Goal: Task Accomplishment & Management: Manage account settings

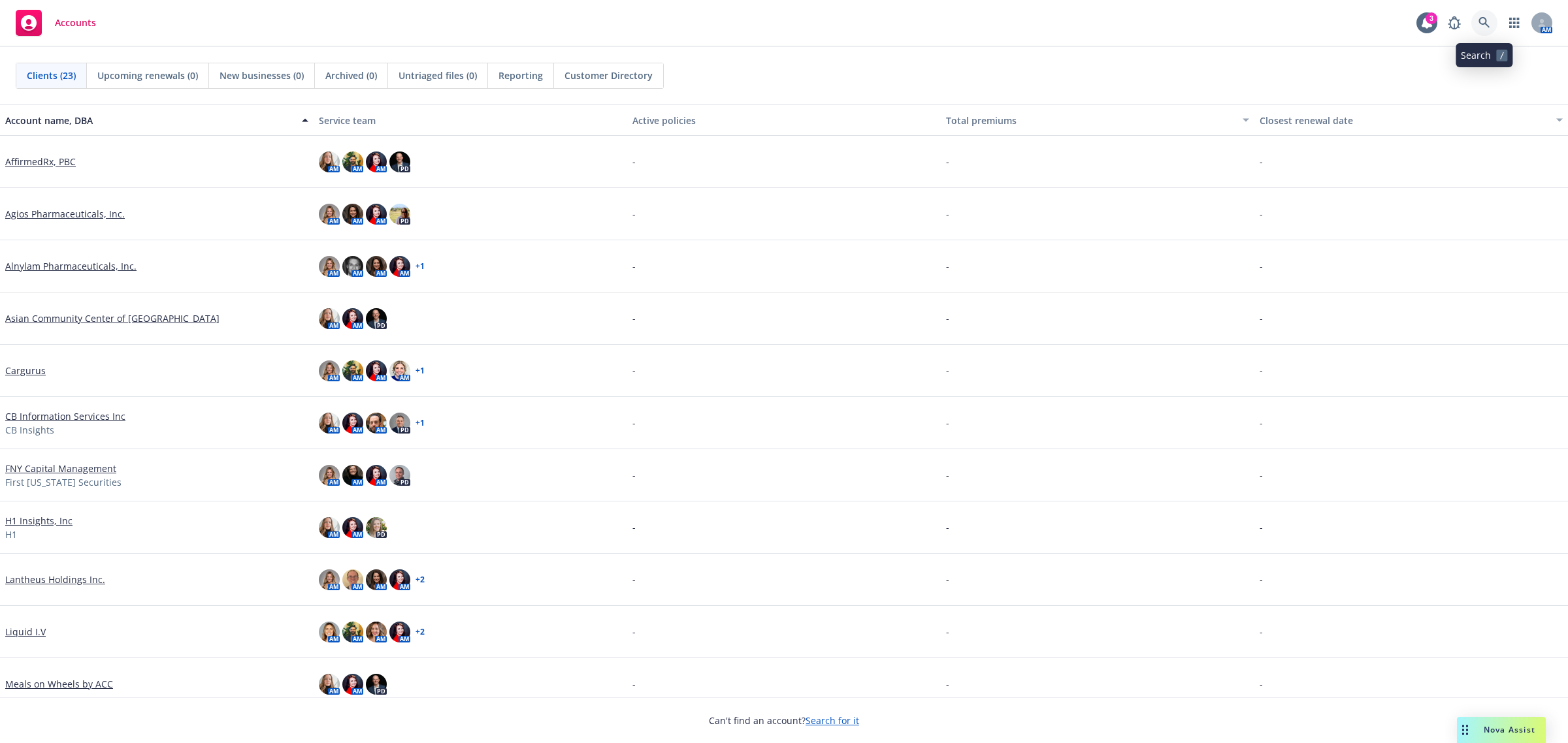
click at [1253, 24] on icon at bounding box center [1484, 23] width 12 height 12
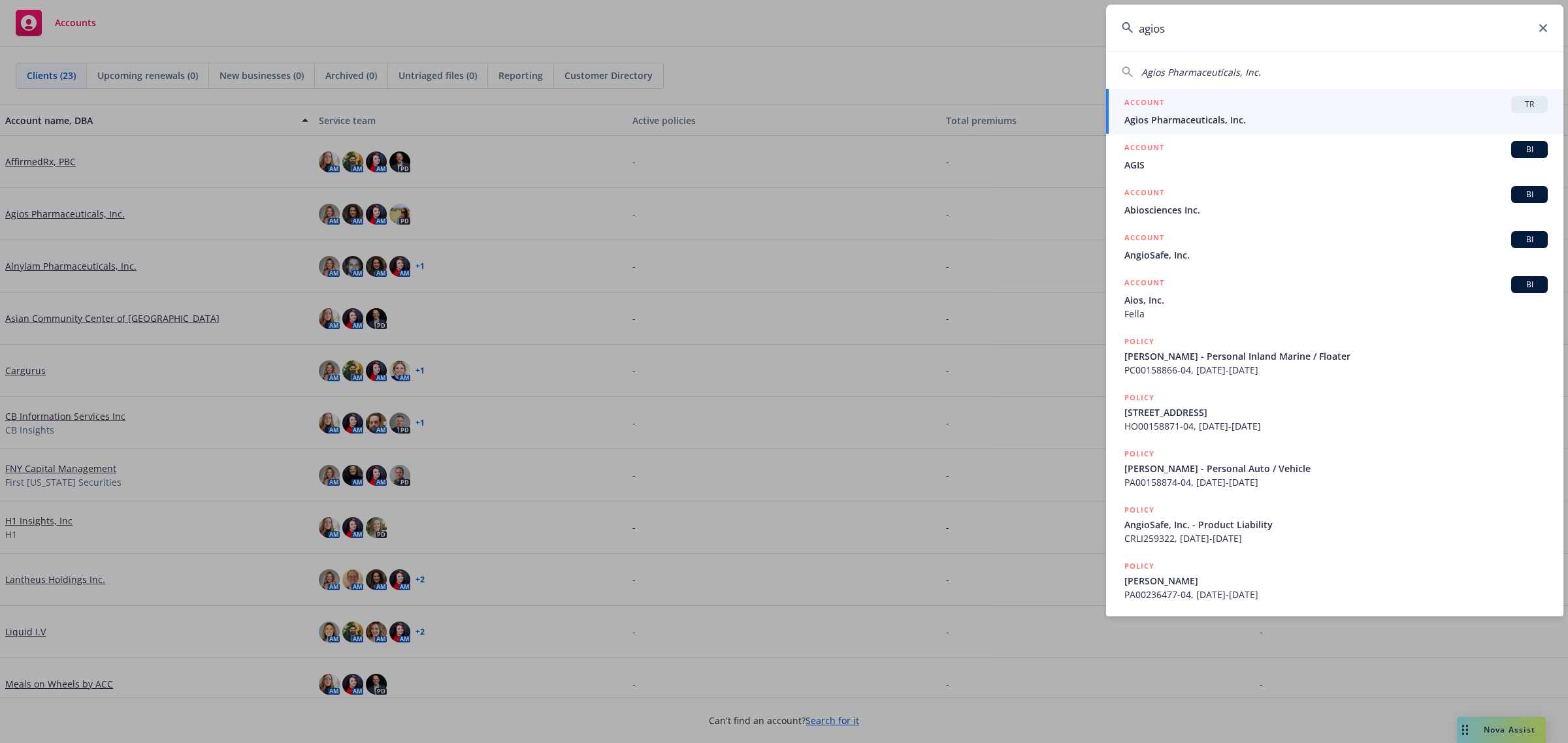
type input "agios"
click at [1253, 109] on div "ACCOUNT TR" at bounding box center [1335, 104] width 423 height 17
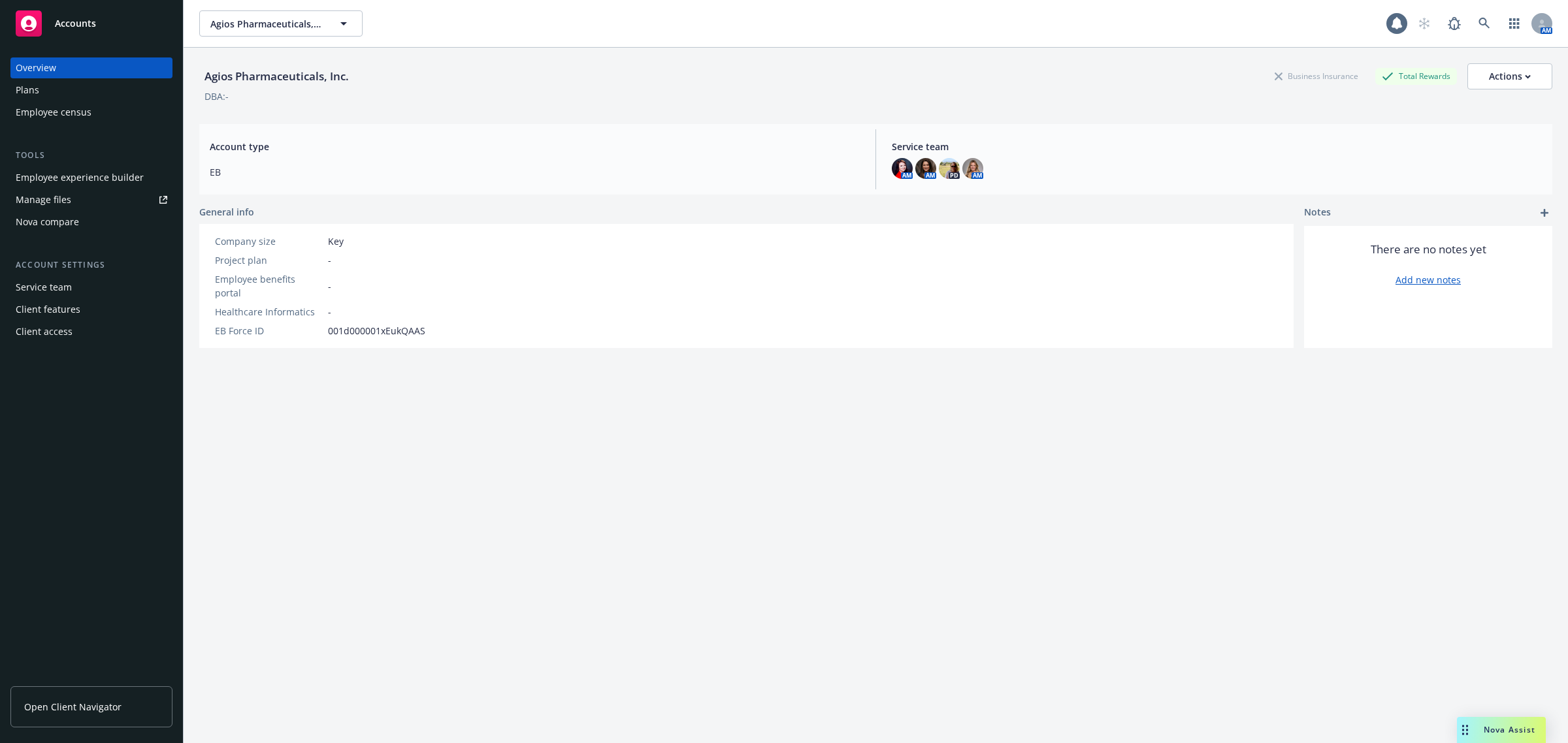
click at [104, 180] on div "Employee experience builder" at bounding box center [79, 178] width 128 height 21
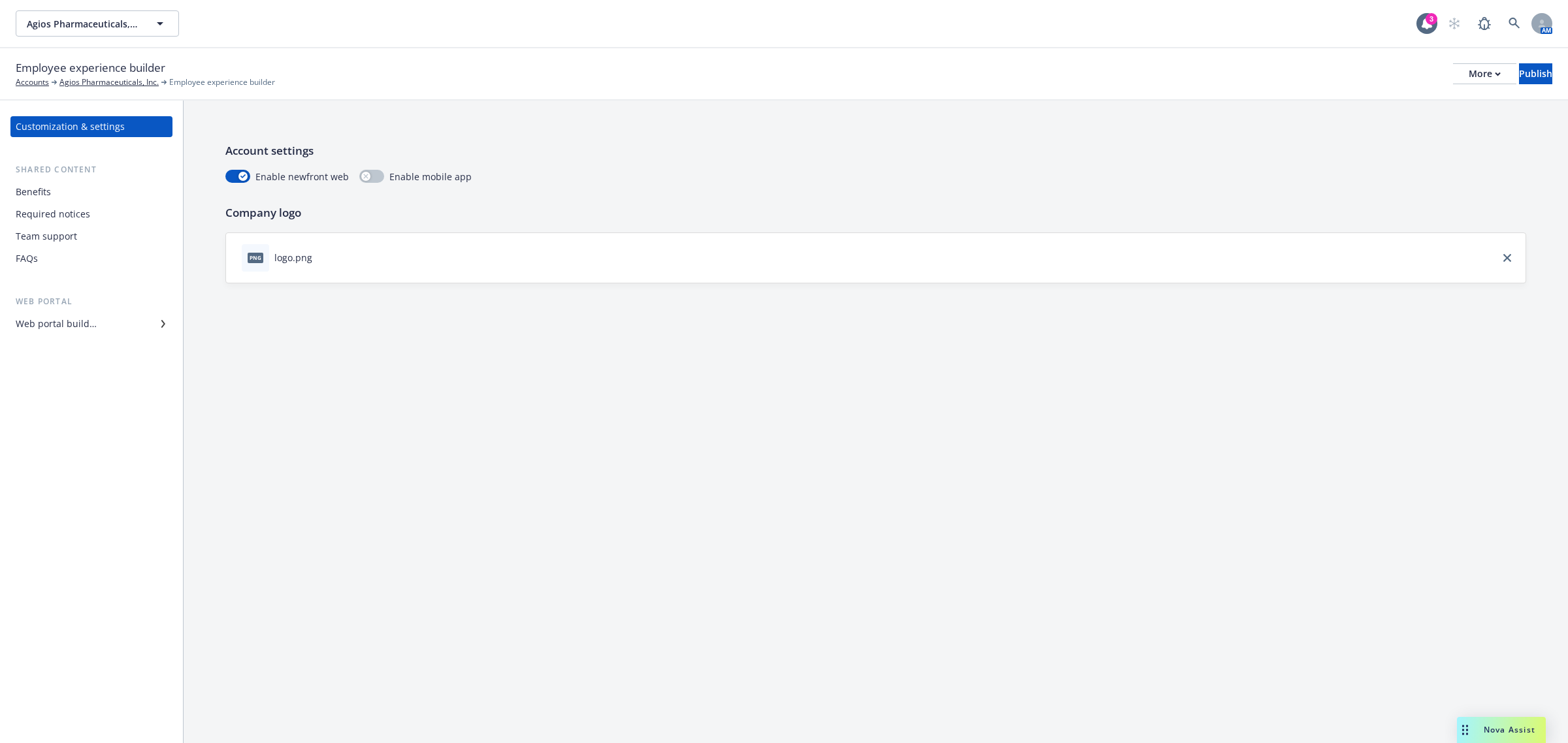
click at [99, 315] on div "Web portal builder" at bounding box center [91, 324] width 152 height 21
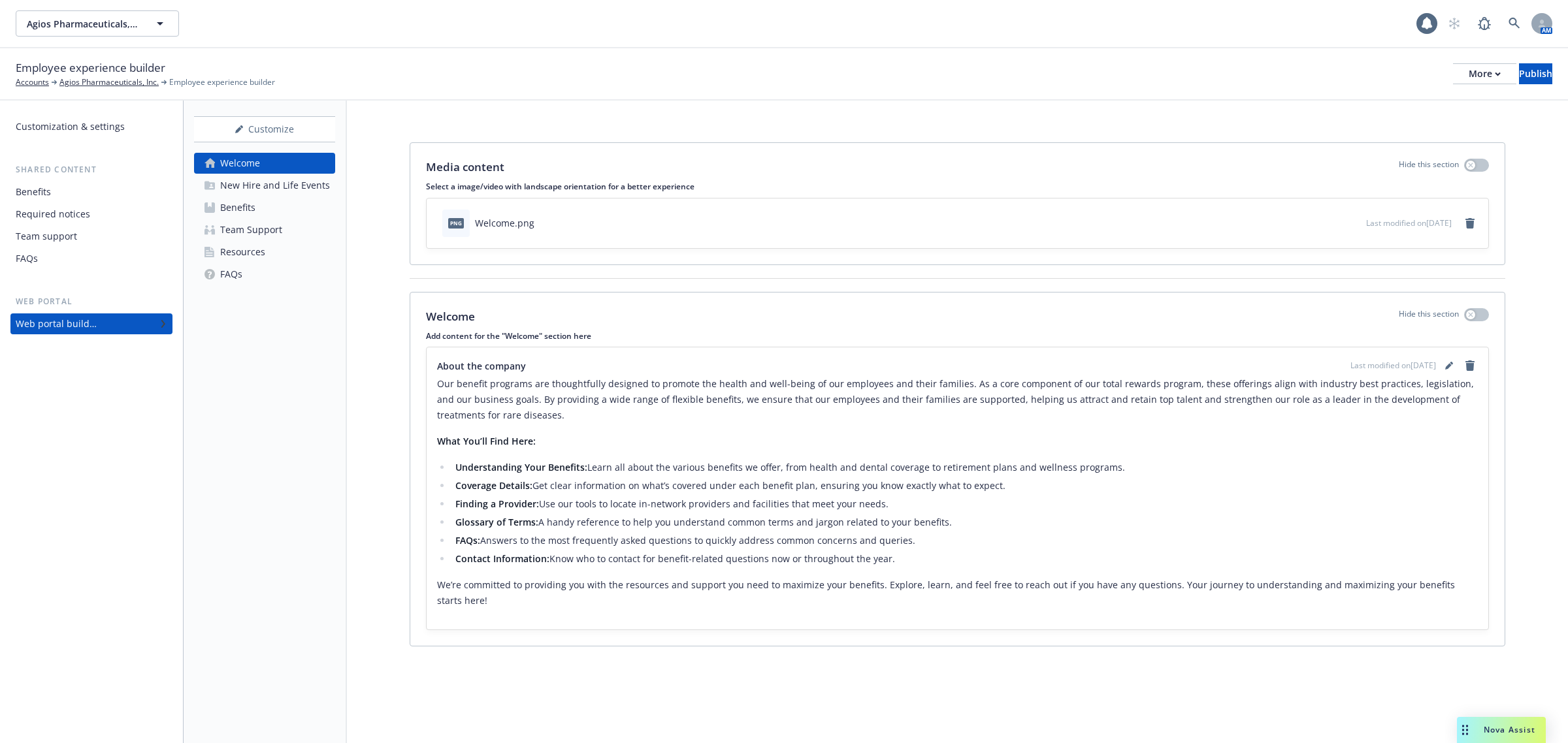
click at [263, 206] on link "Benefits" at bounding box center [264, 207] width 141 height 21
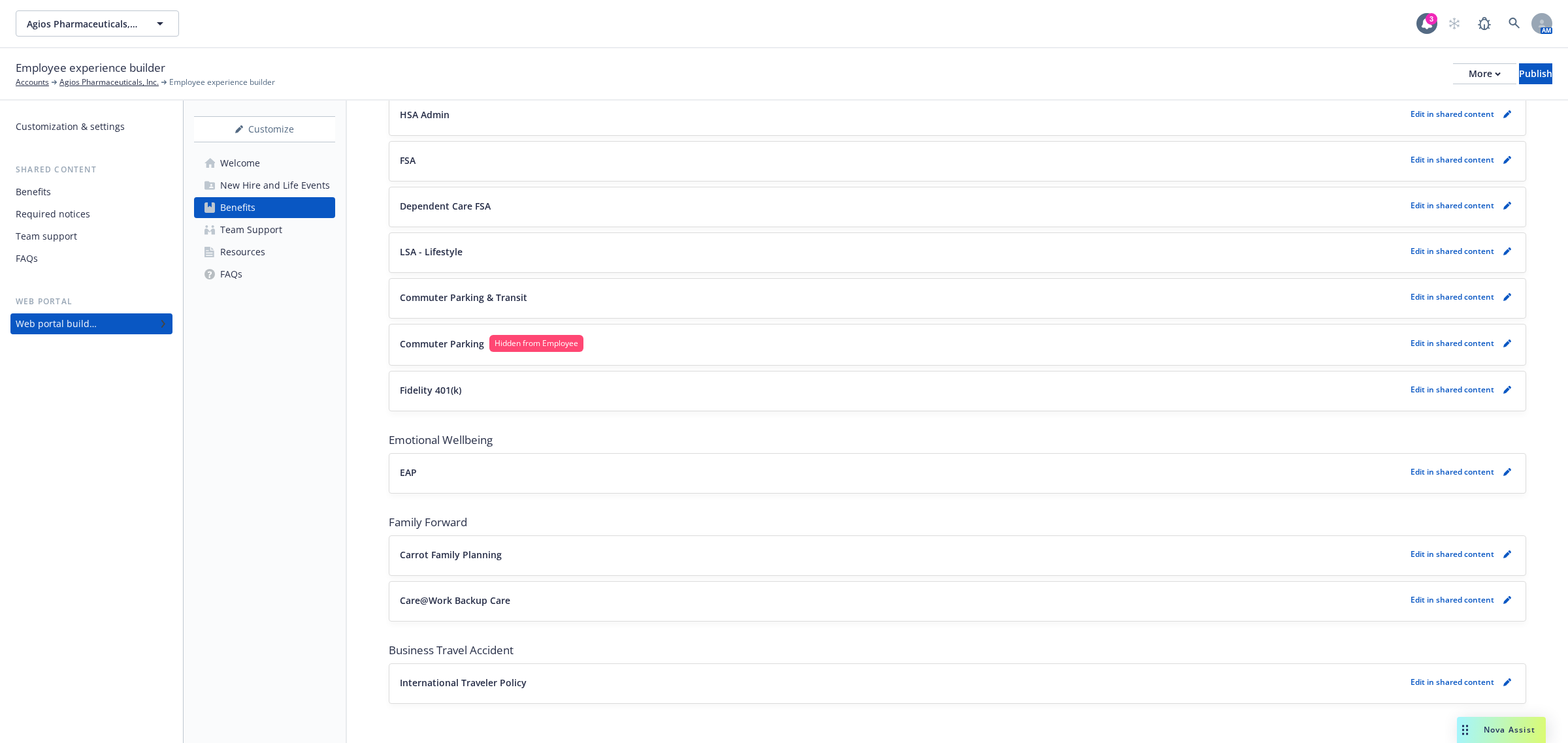
scroll to position [1122, 0]
click at [1499, 597] on link "pencil" at bounding box center [1507, 597] width 16 height 16
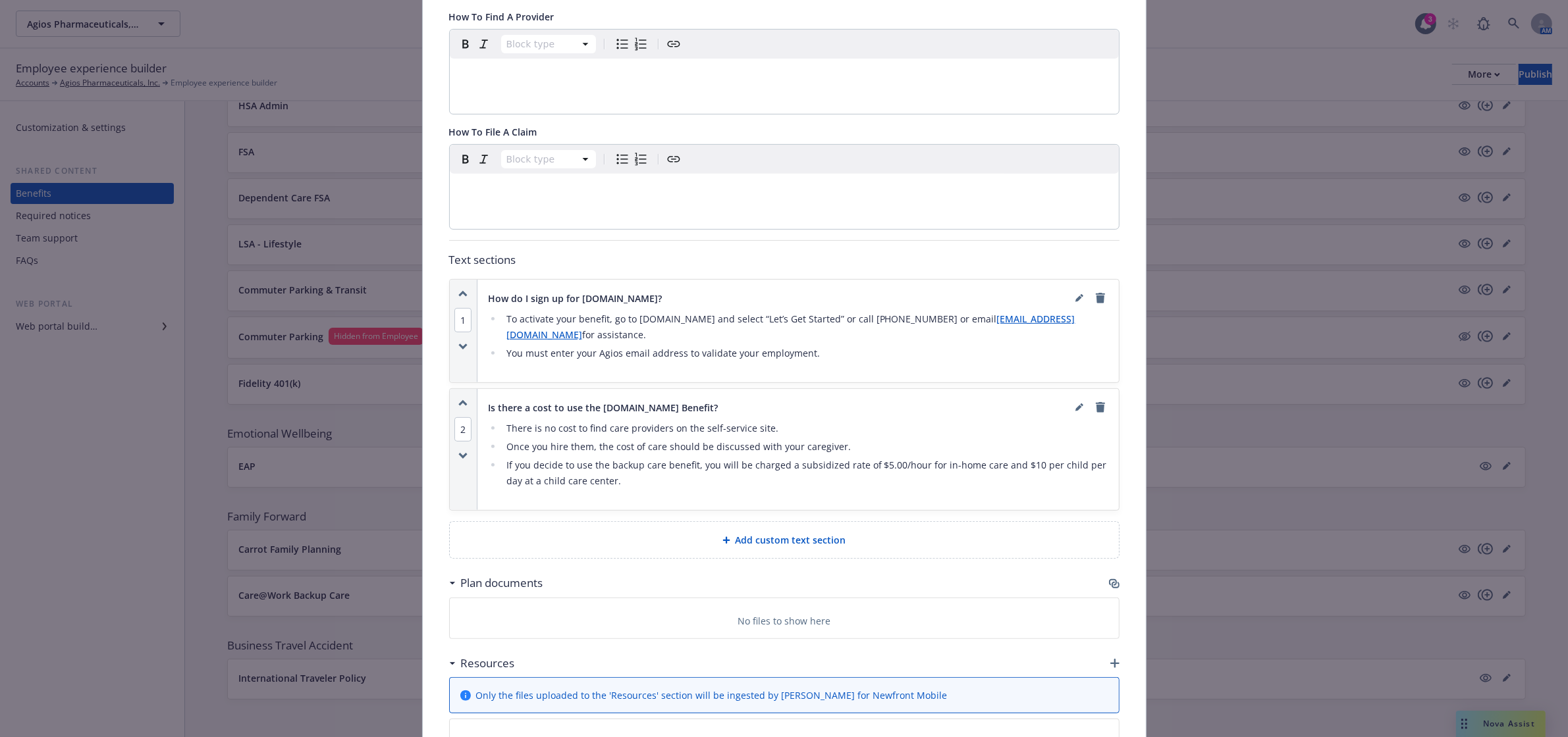
scroll to position [768, 0]
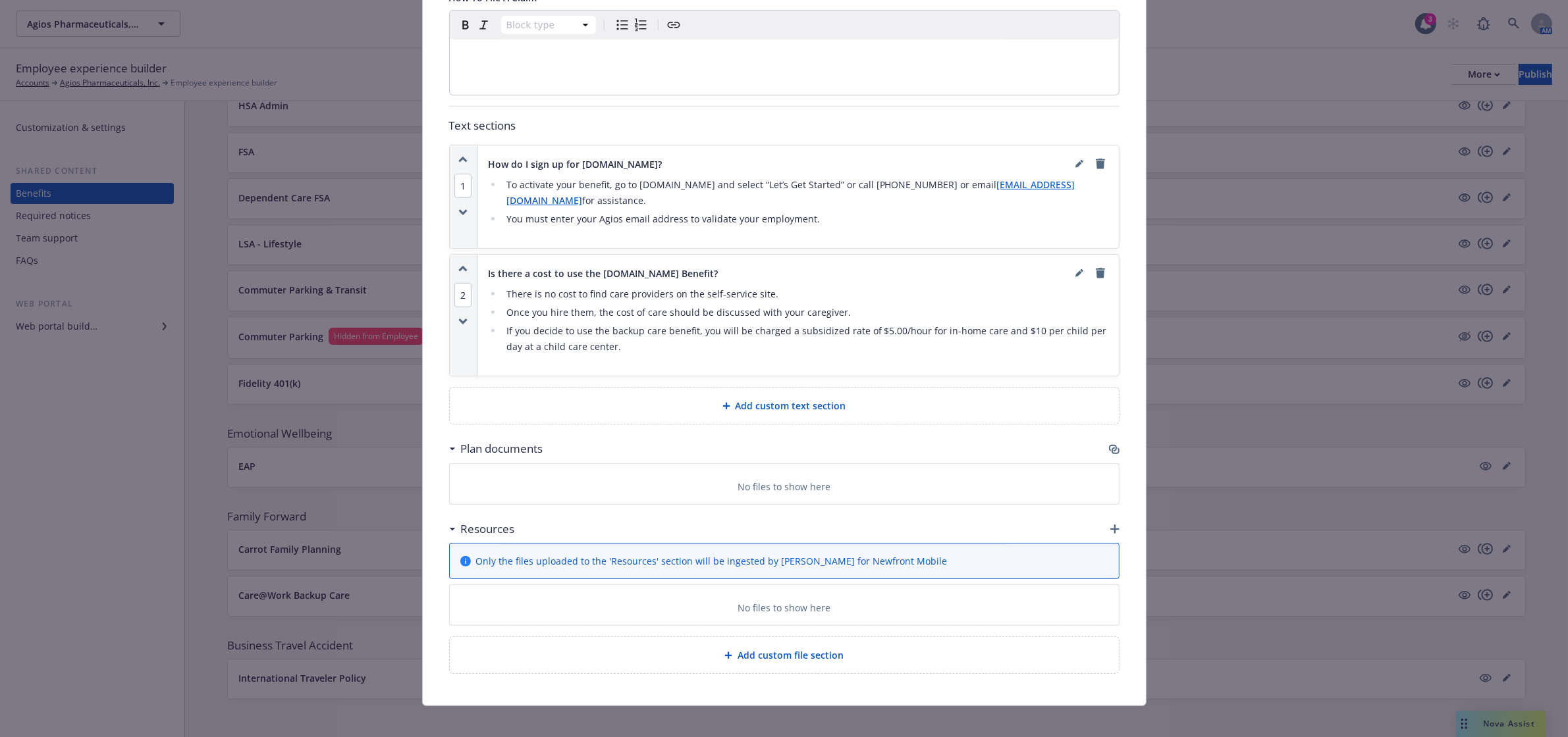
click at [1110, 524] on icon "button" at bounding box center [1115, 529] width 9 height 9
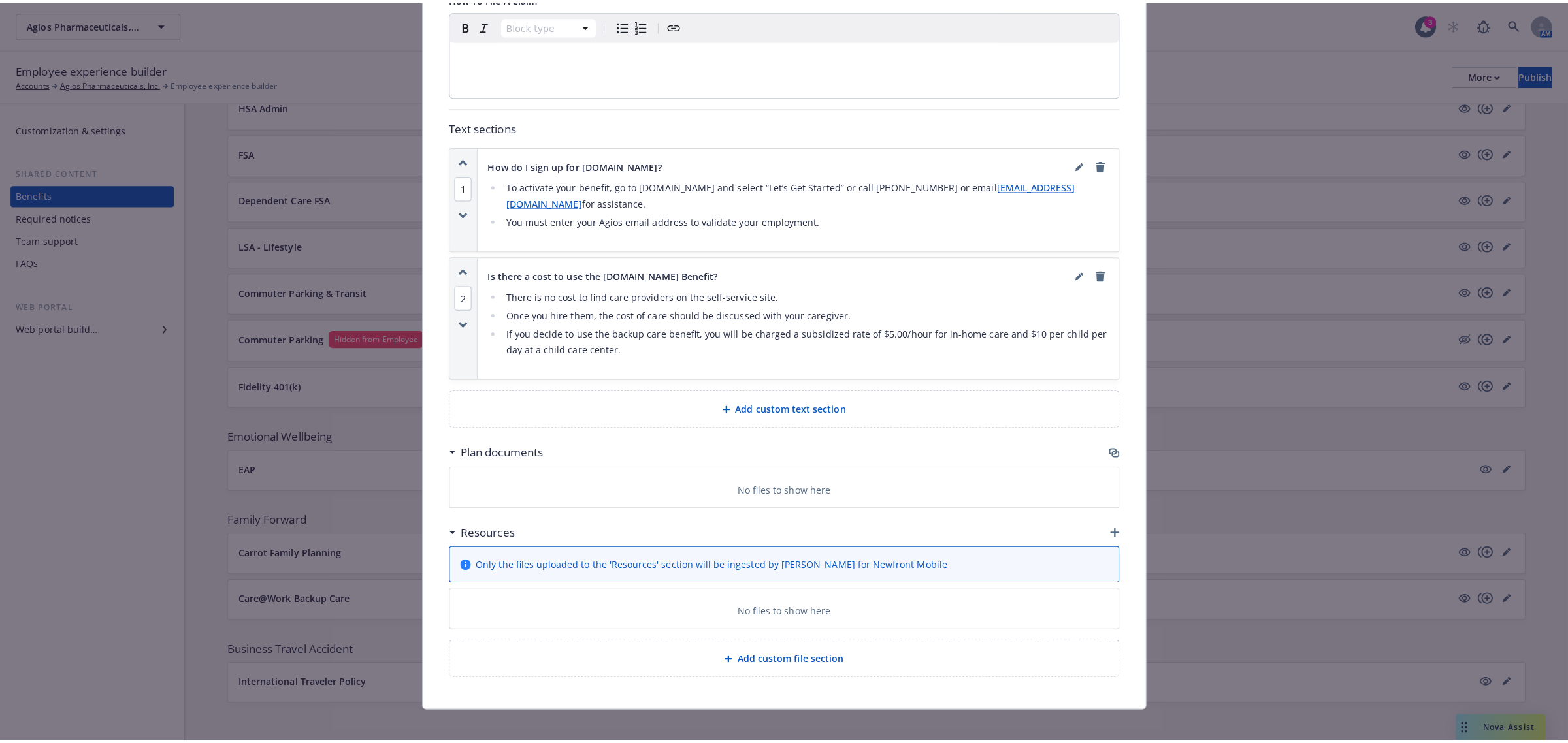
scroll to position [749, 0]
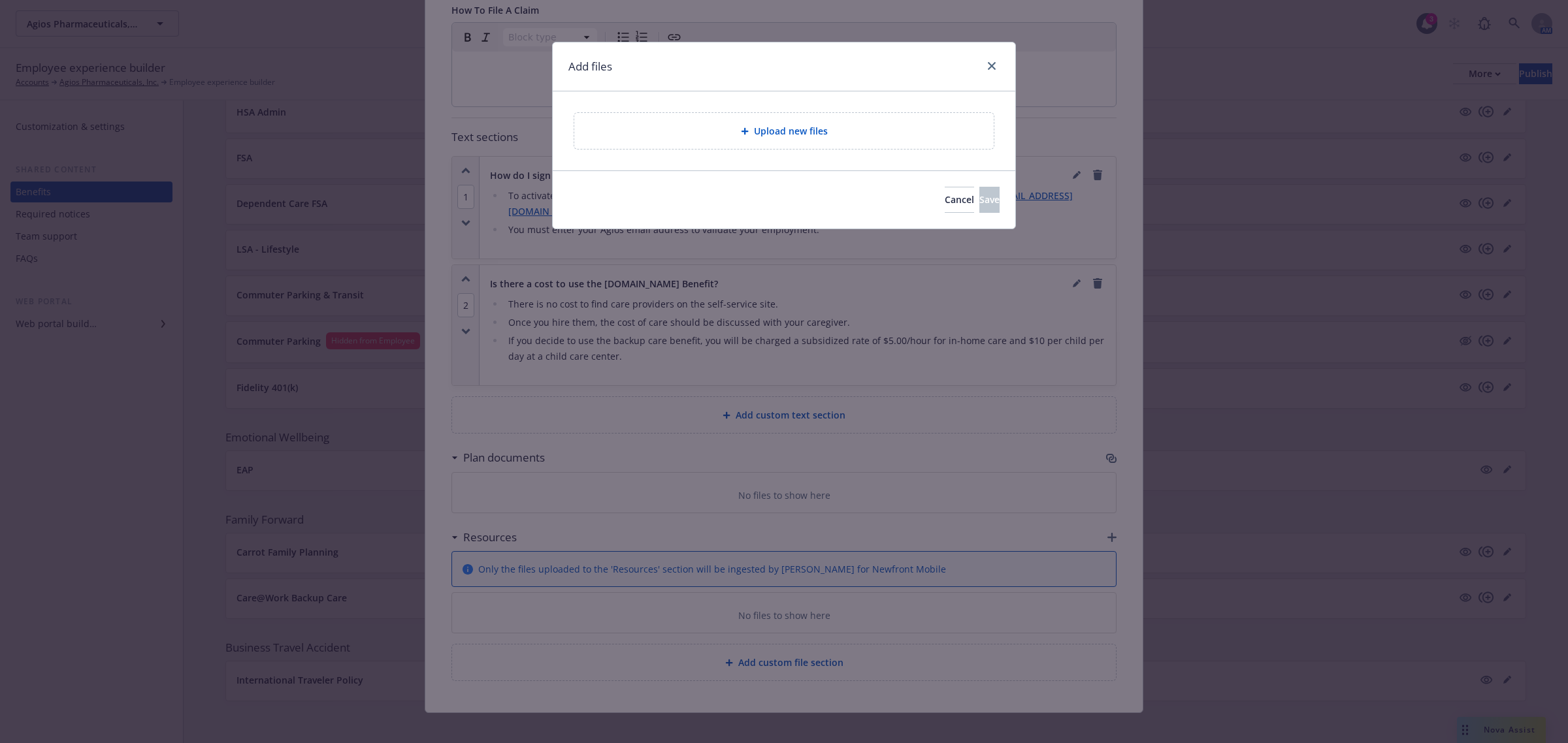
click at [727, 129] on div "Upload new files" at bounding box center [784, 130] width 399 height 15
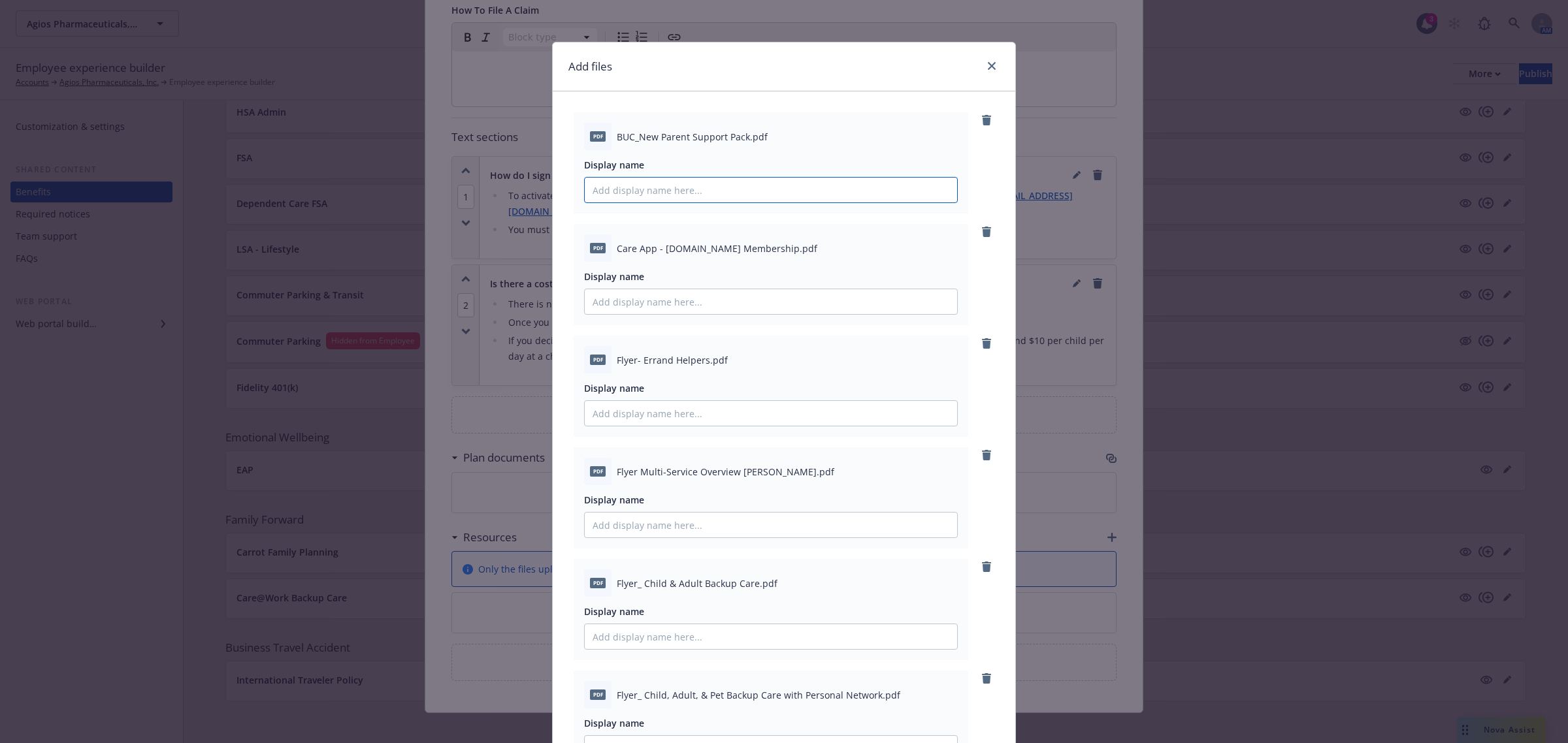
click at [642, 181] on input "Display name" at bounding box center [771, 190] width 372 height 25
type input "New Parent Support Pack Flyer"
type input "[DOMAIN_NAME] Membership Flyer"
click at [585, 188] on input "New Parent Support Pack Flyer" at bounding box center [771, 190] width 372 height 25
type input "[DOMAIN_NAME] - New Parent Support Pack Flyer"
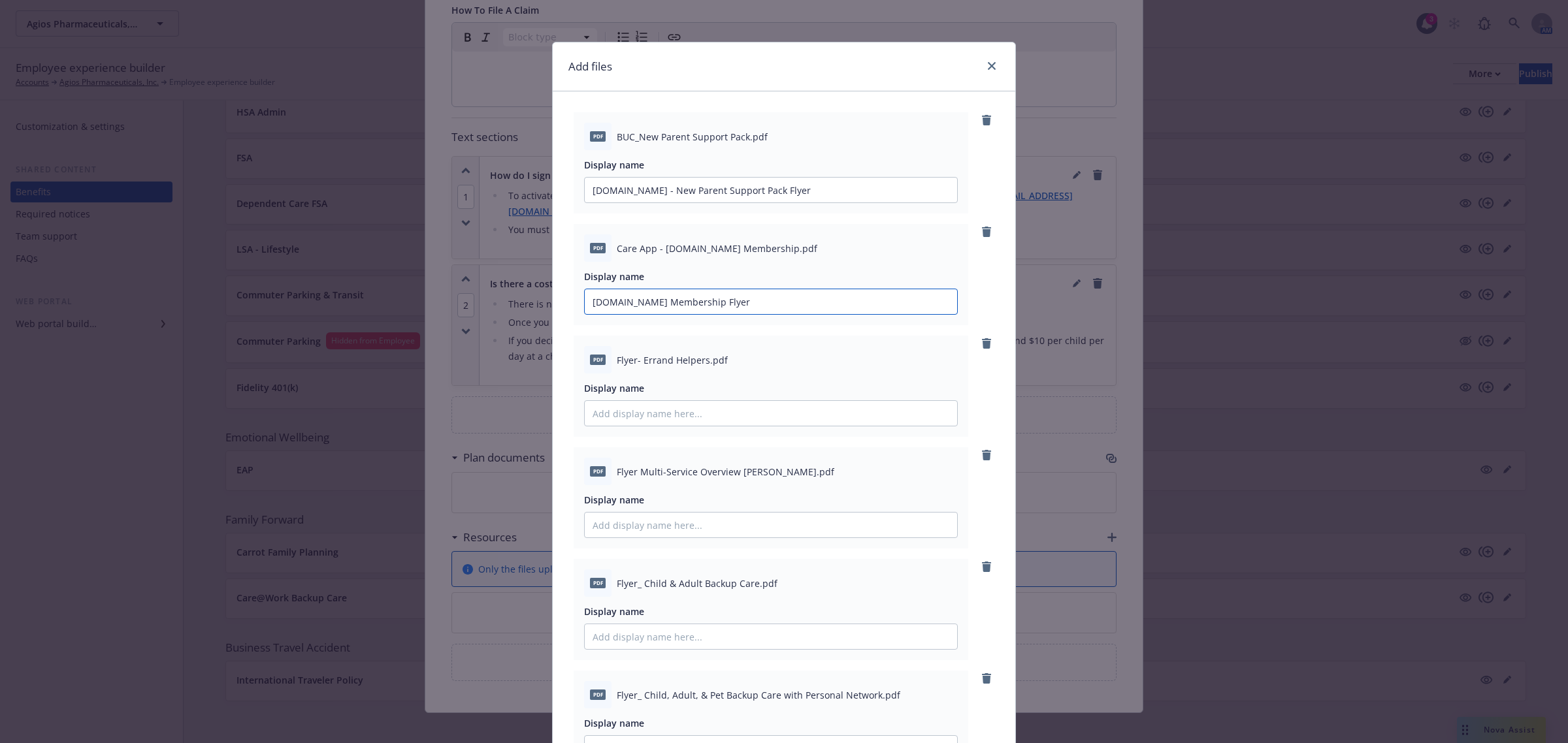
click at [632, 301] on input "[DOMAIN_NAME] Membership Flyer" at bounding box center [771, 301] width 372 height 25
type input "[DOMAIN_NAME] - Membership Flyer"
click at [684, 410] on input "Display name" at bounding box center [771, 414] width 372 height 25
click at [716, 403] on input "[DOMAIN_NAME] - Errand Helpers" at bounding box center [771, 414] width 372 height 25
type input "[DOMAIN_NAME] - Errand Helpers Flyer"
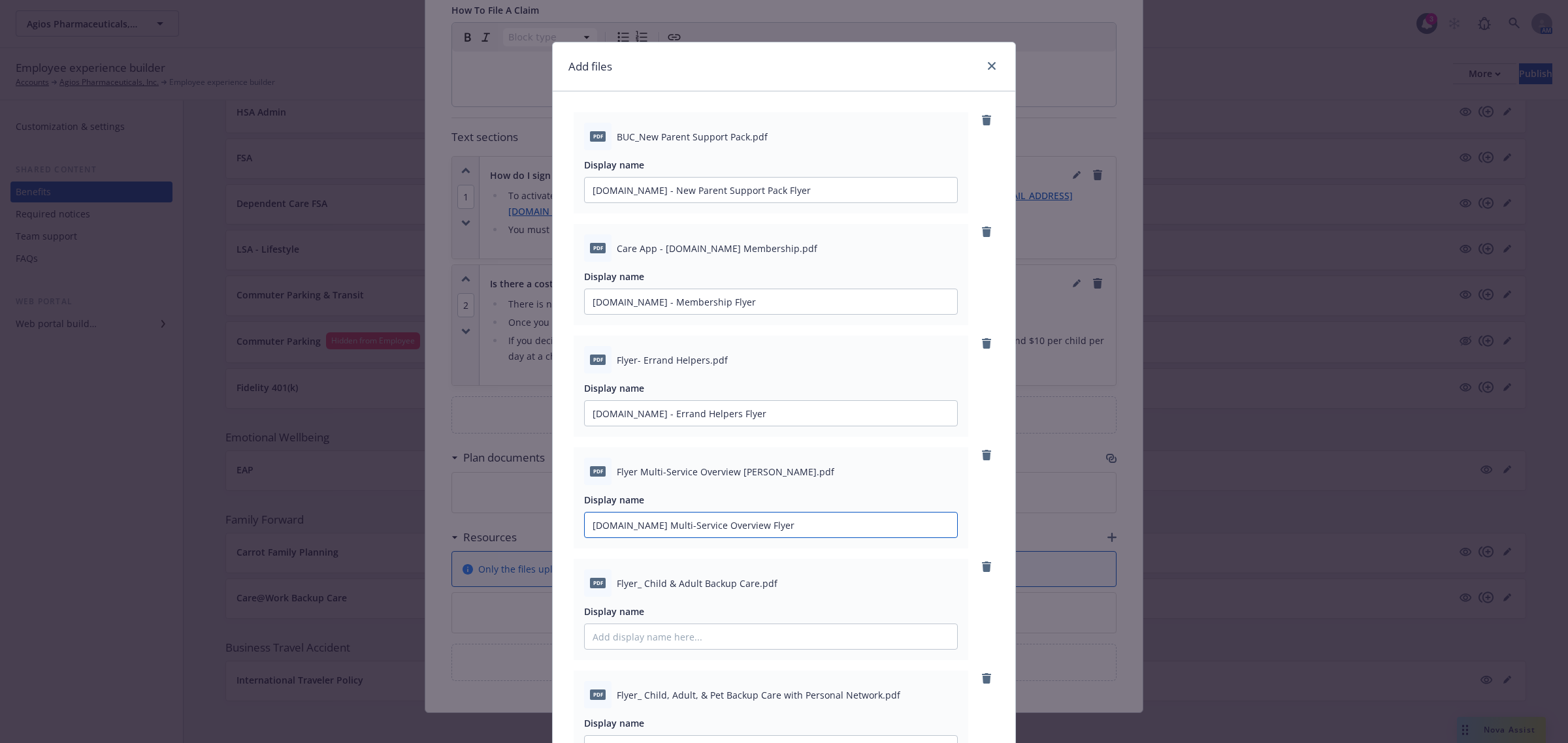
type input "[DOMAIN_NAME] Multi-Service Overview Flyer"
type input "[DOMAIN_NAME] Child & Adult Backup Care Flyer"
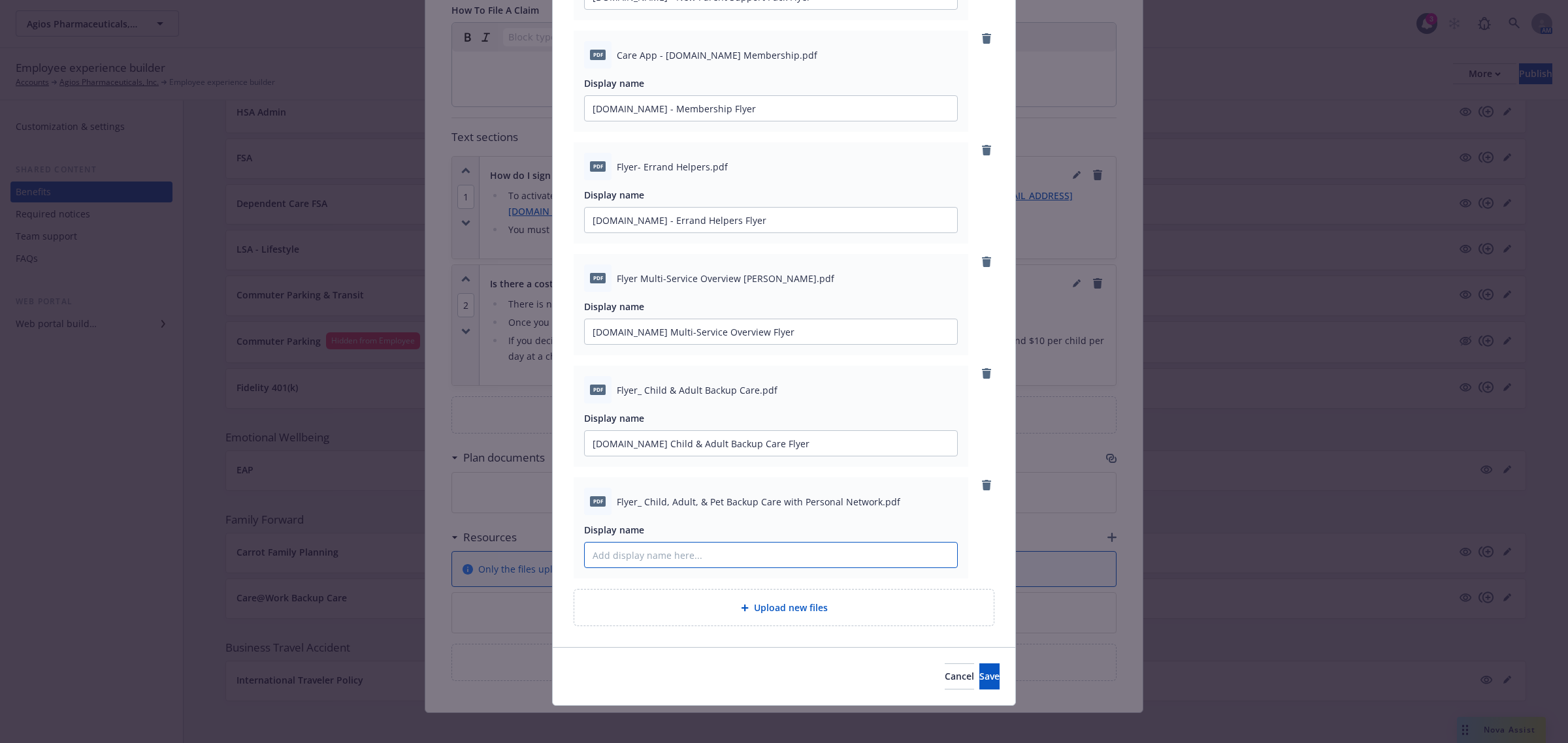
scroll to position [198, 0]
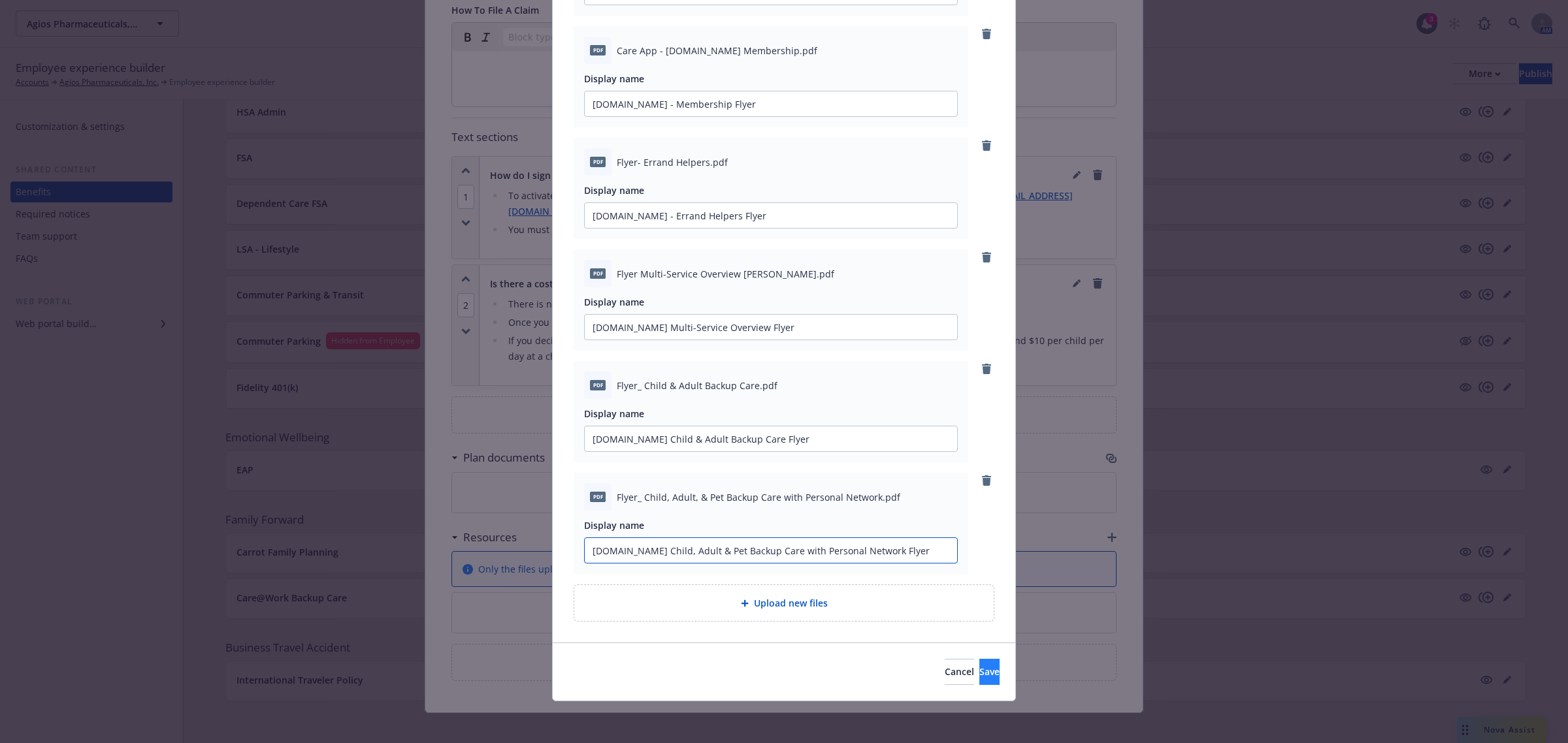
type input "[DOMAIN_NAME] Child, Adult & Pet Backup Care with Personal Network Flyer"
click at [981, 667] on button "Save" at bounding box center [989, 672] width 20 height 26
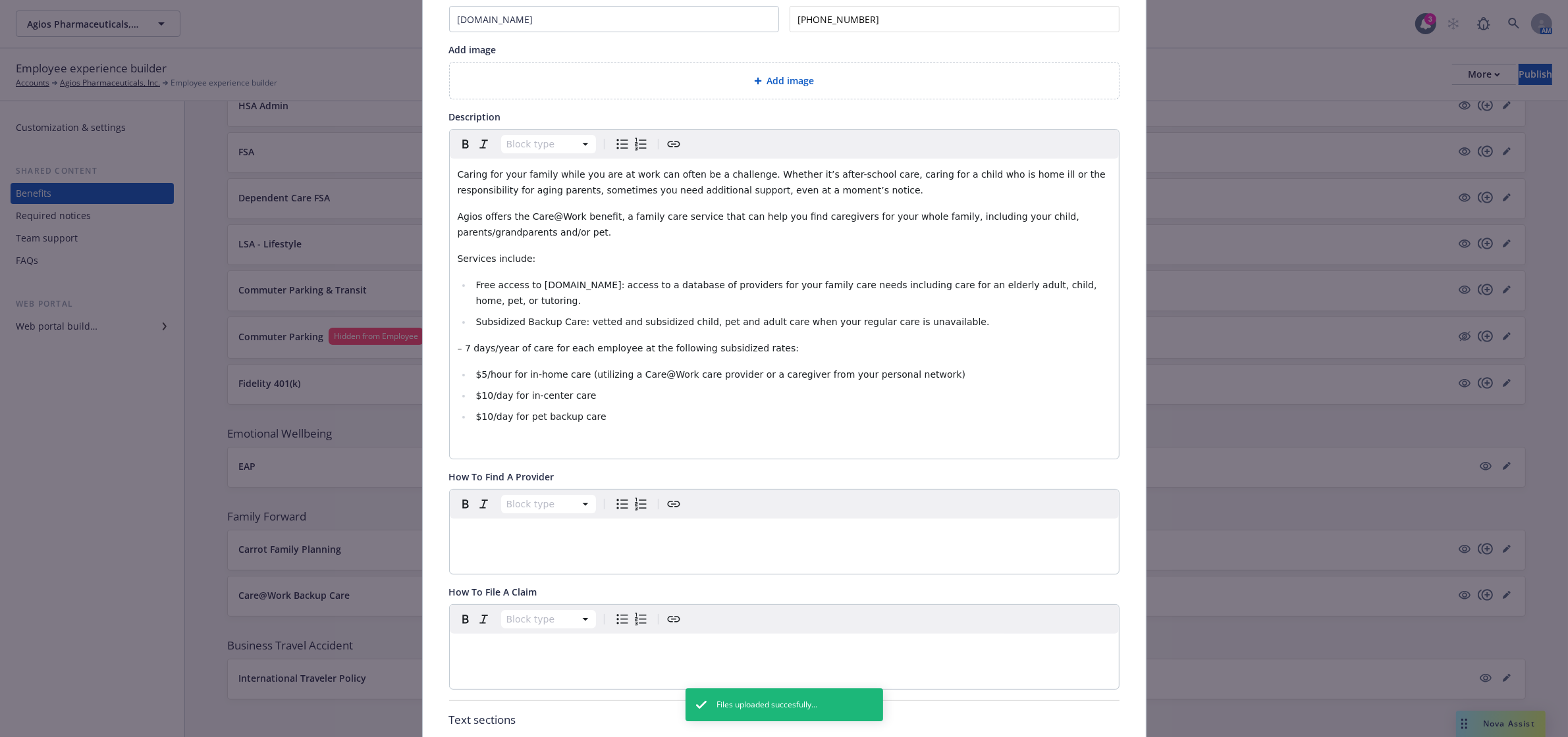
scroll to position [0, 0]
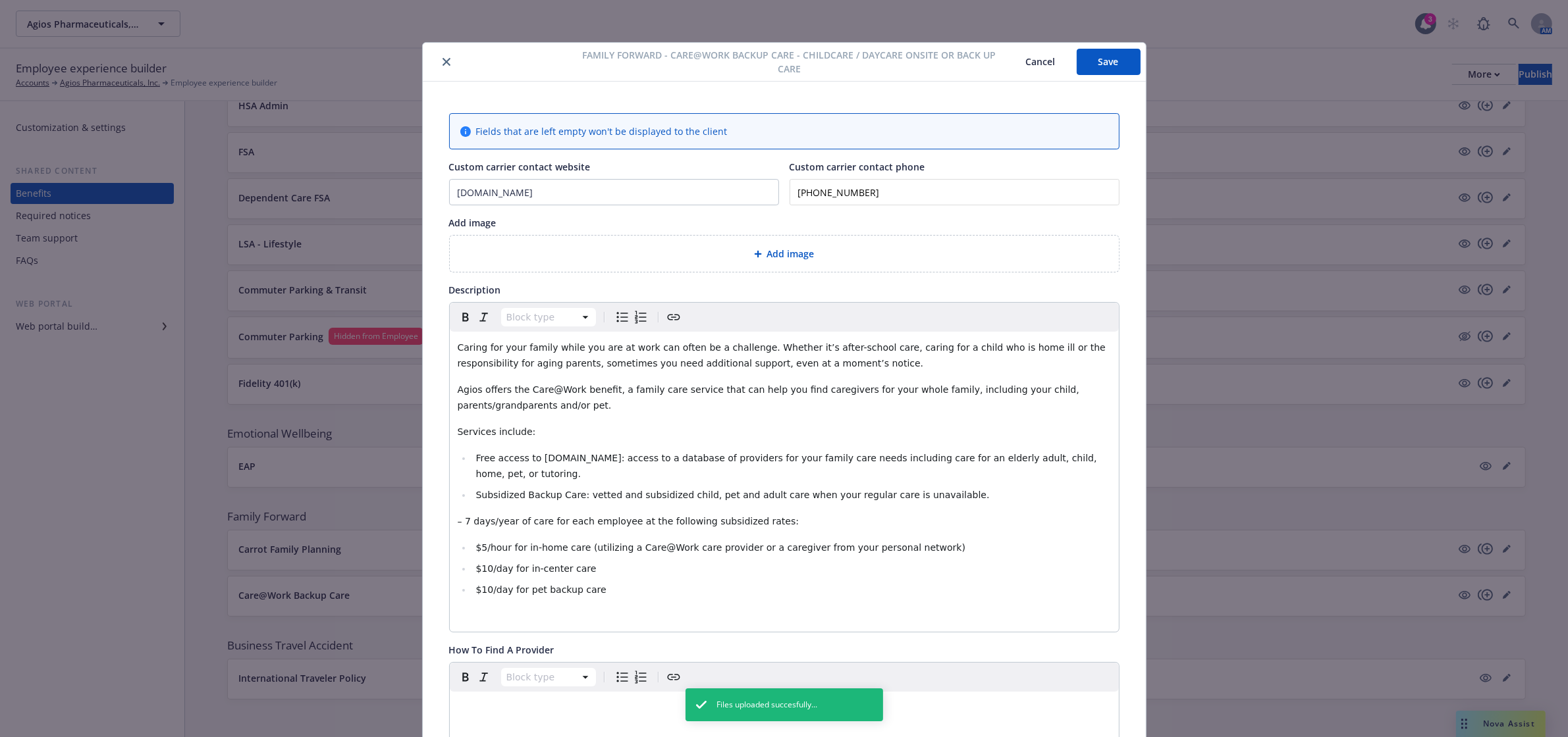
click at [1100, 64] on button "Save" at bounding box center [1108, 62] width 64 height 27
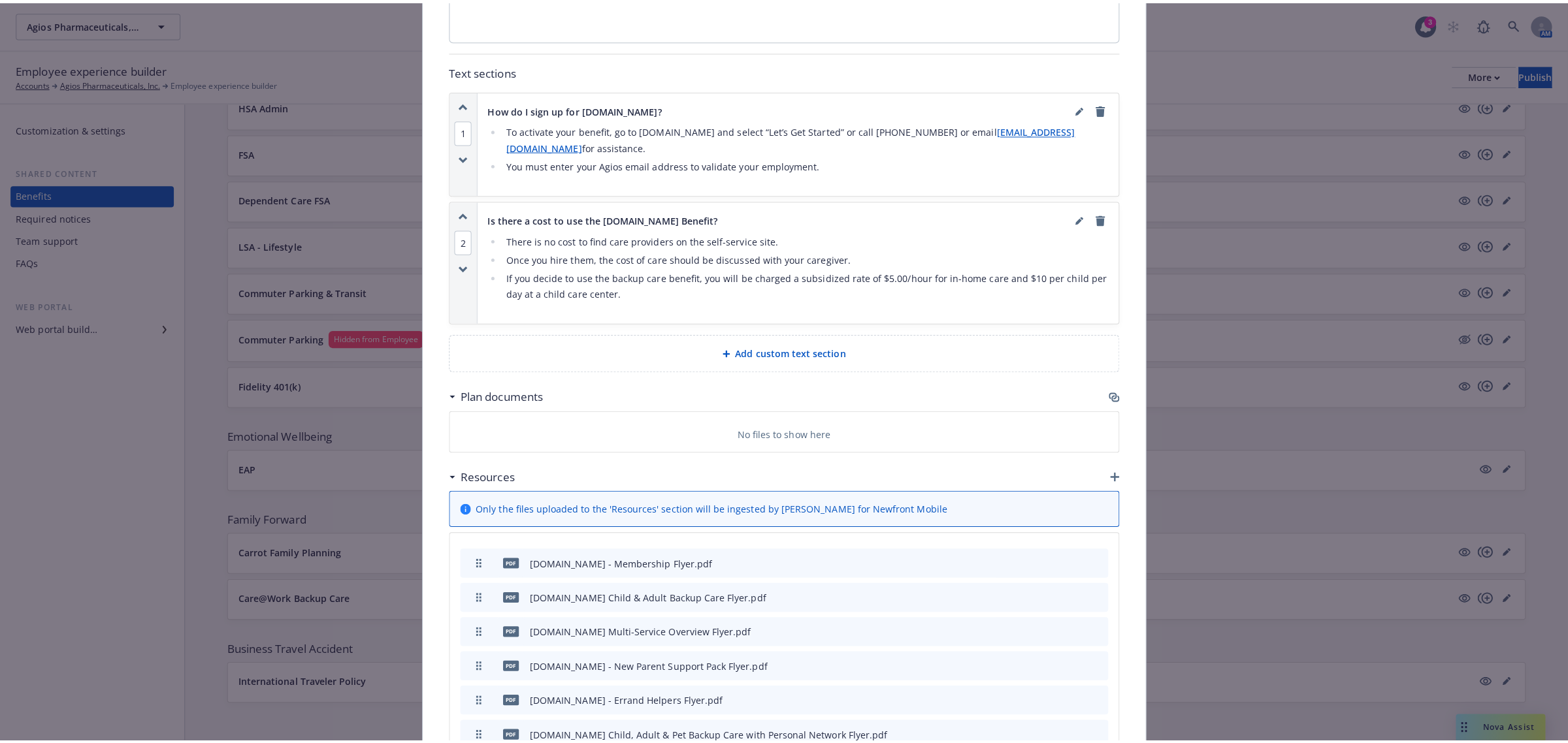
scroll to position [945, 0]
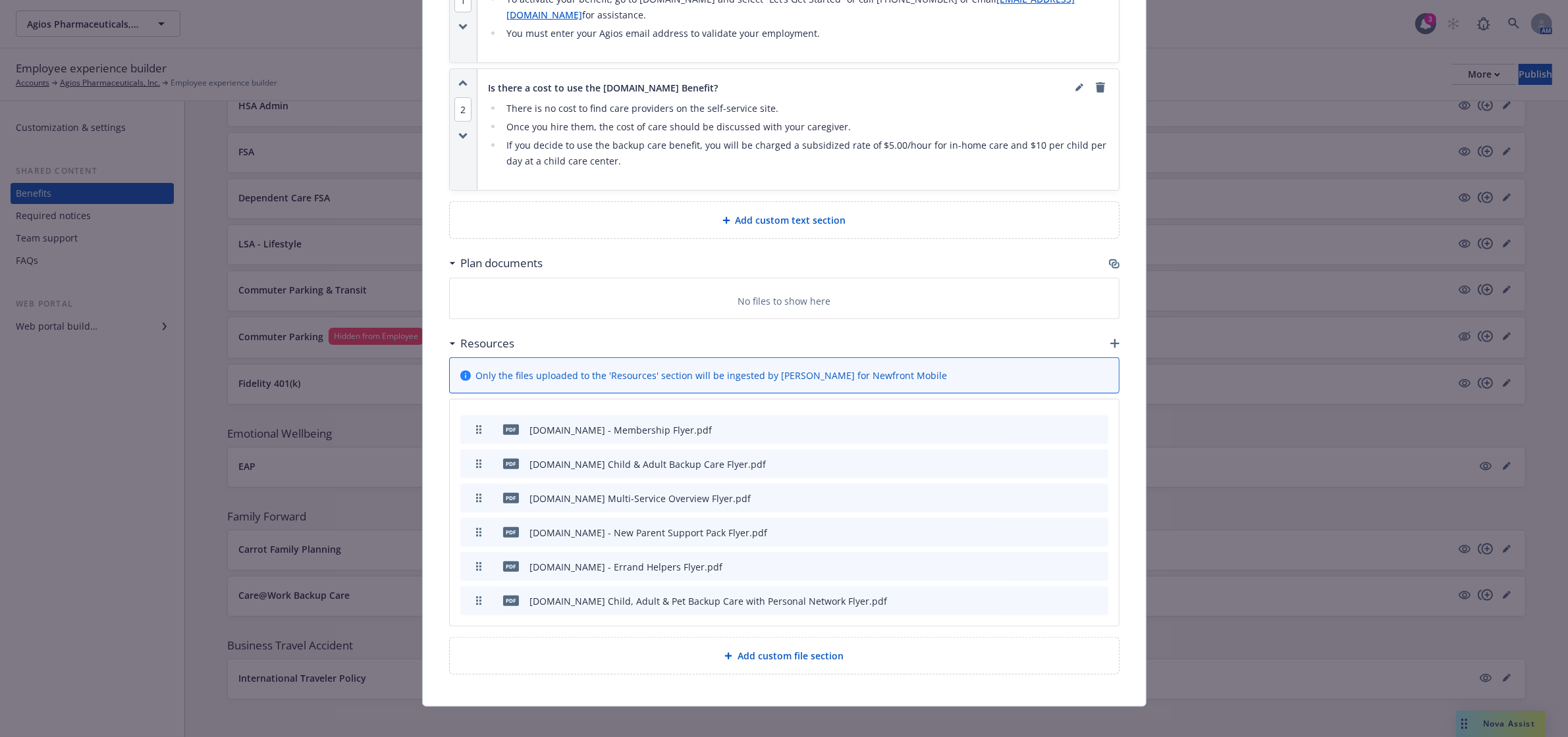
click at [1029, 426] on icon "button" at bounding box center [1033, 430] width 8 height 8
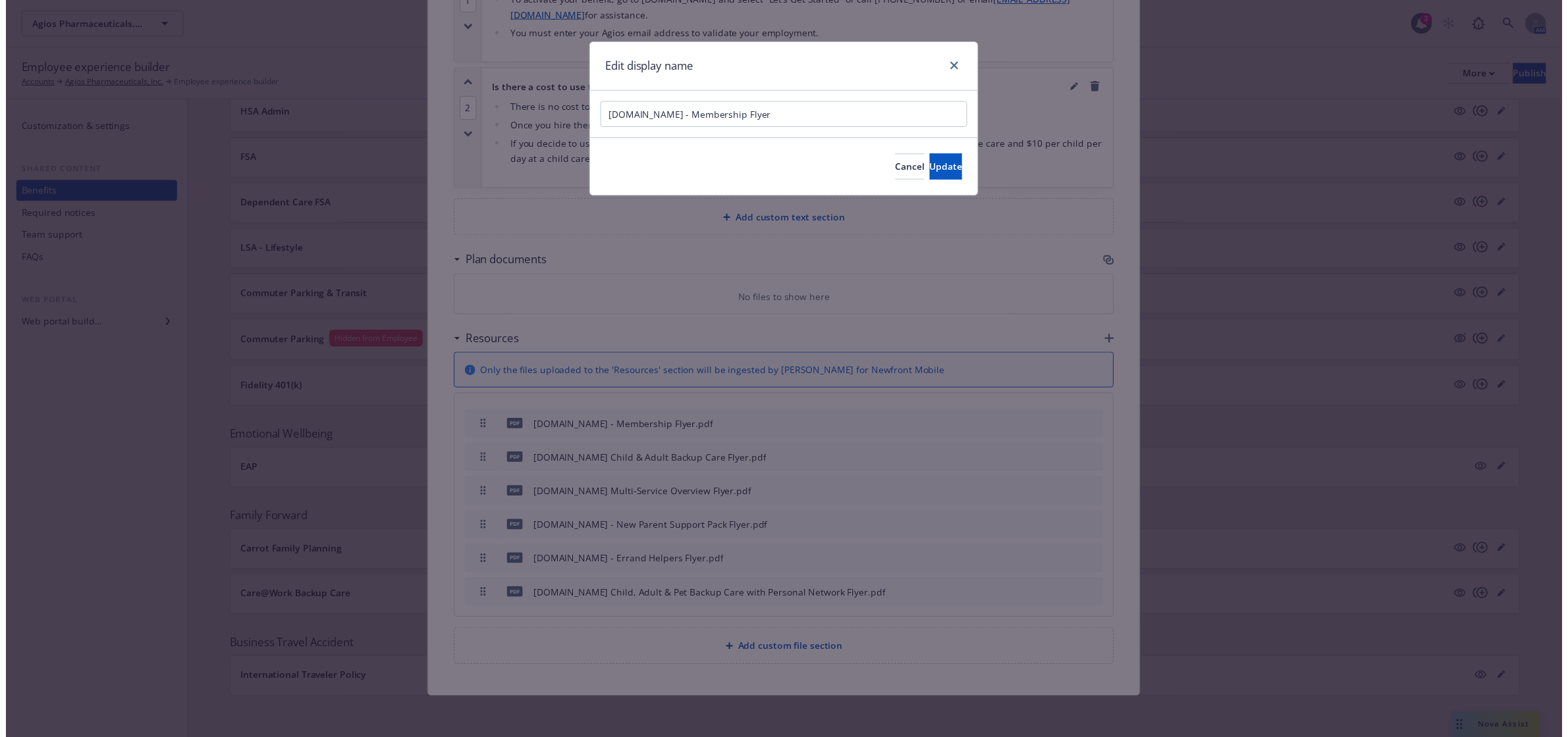
scroll to position [941, 0]
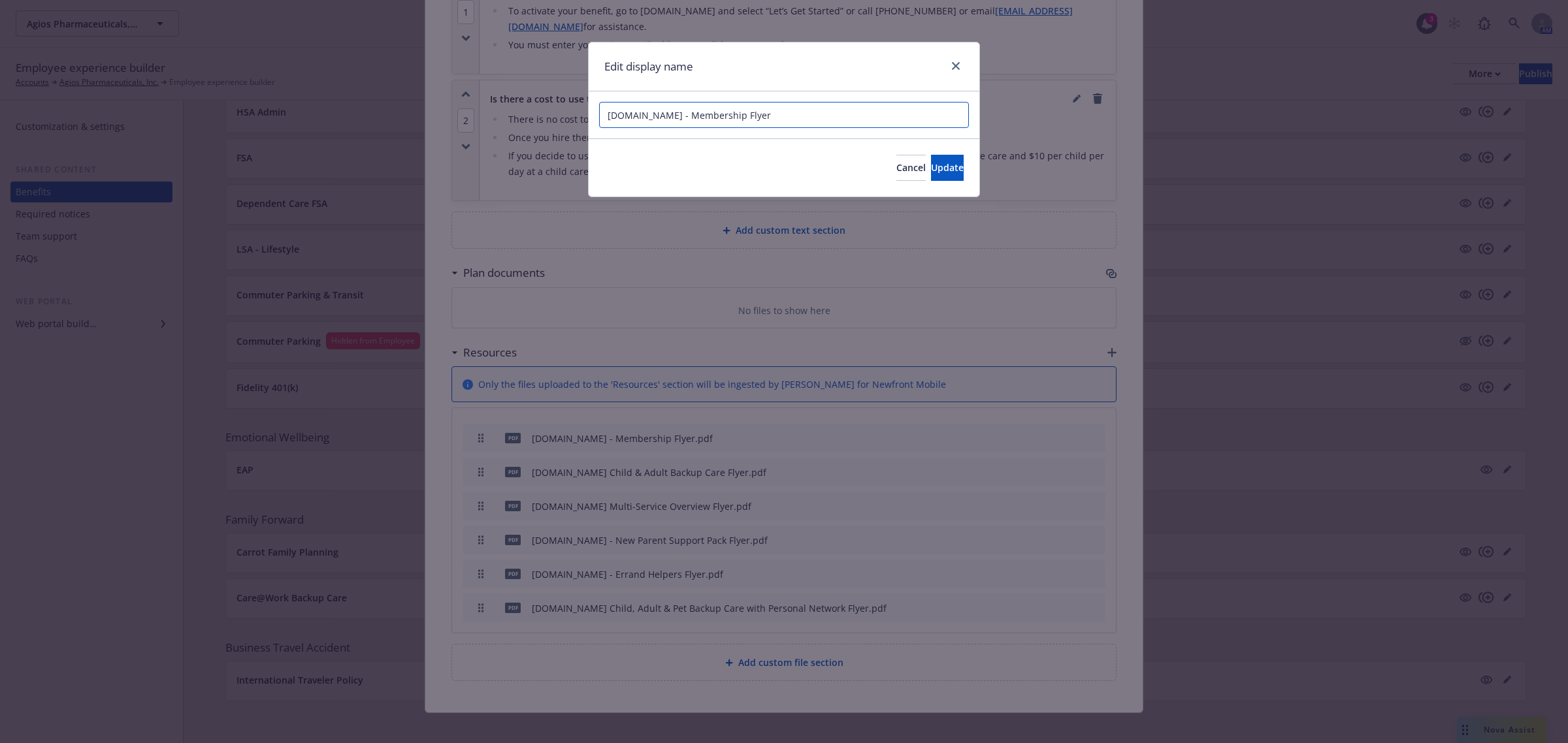
click at [650, 114] on input "[DOMAIN_NAME] - Membership Flyer" at bounding box center [784, 115] width 370 height 26
type input "[DOMAIN_NAME] App - Membership Flyer"
click at [931, 168] on span "Update" at bounding box center [947, 167] width 33 height 12
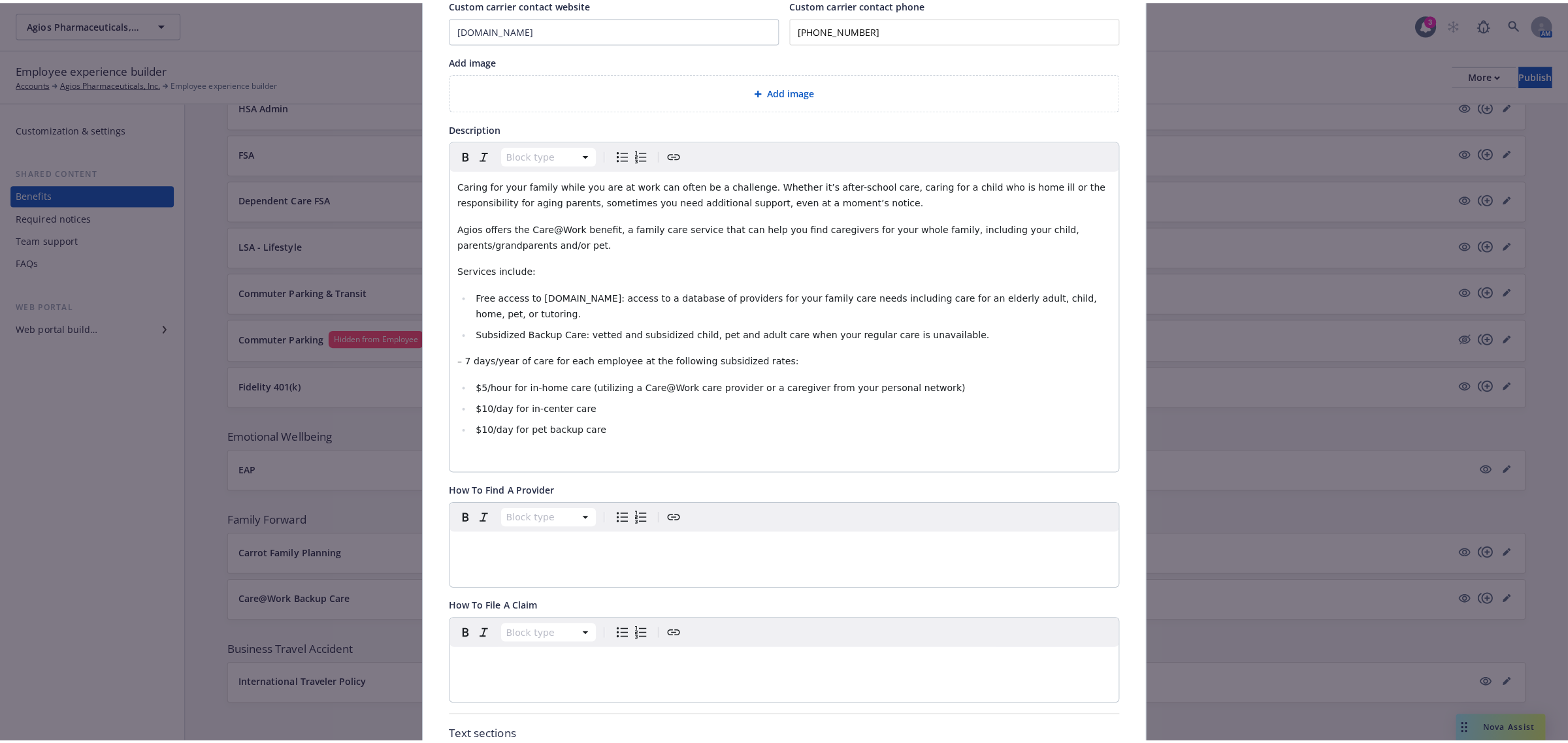
scroll to position [0, 0]
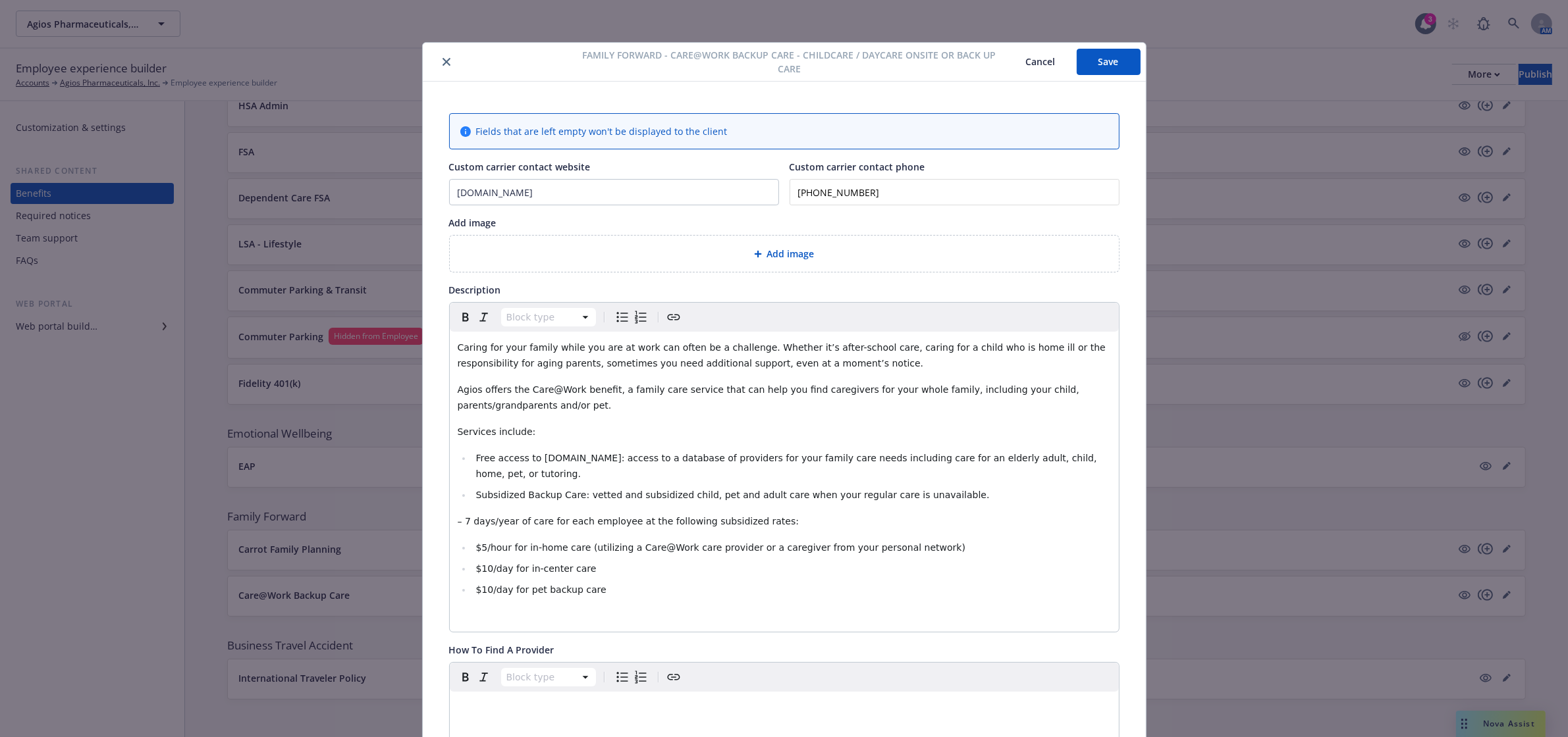
click at [1113, 53] on button "Save" at bounding box center [1108, 62] width 64 height 27
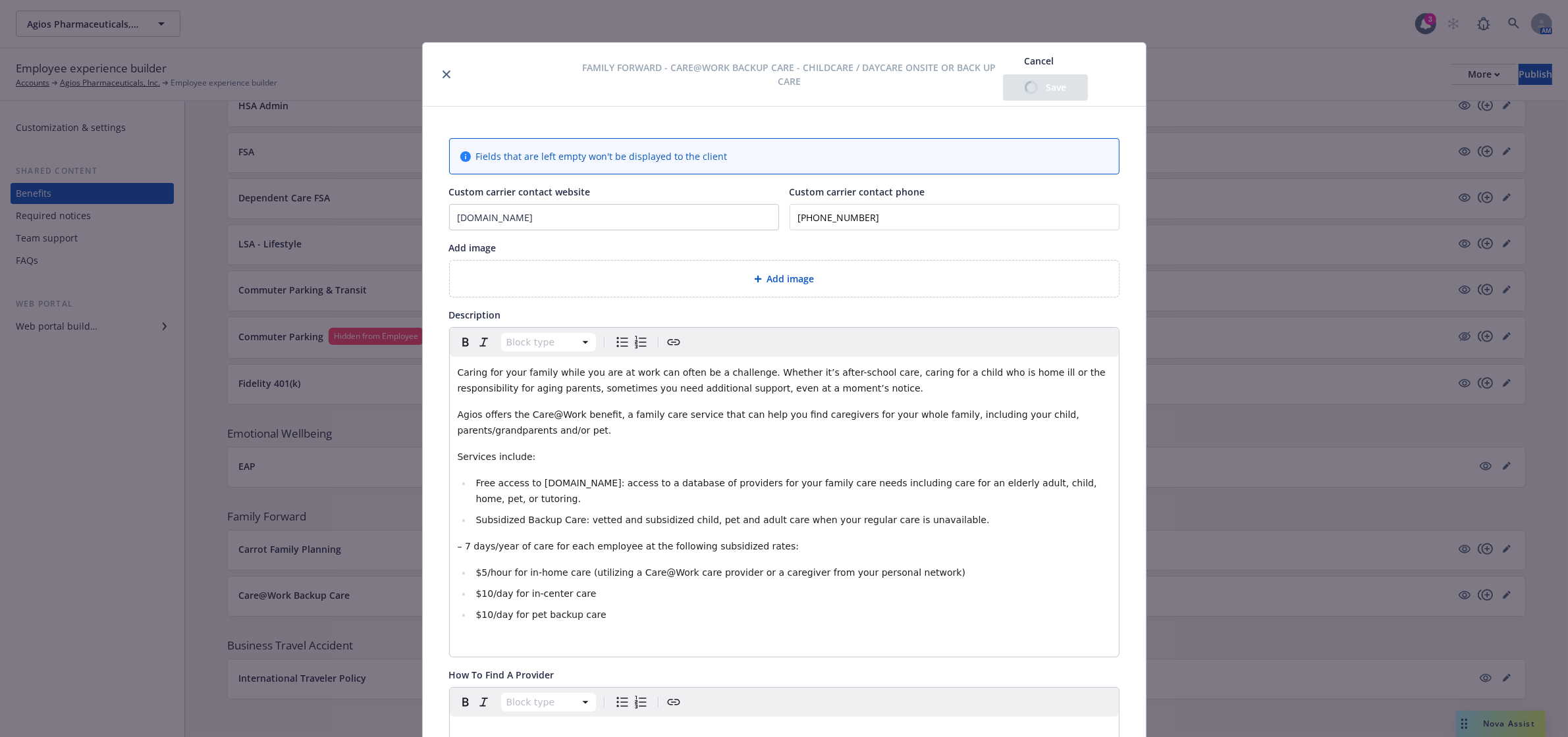
click at [443, 71] on icon "close" at bounding box center [447, 75] width 8 height 8
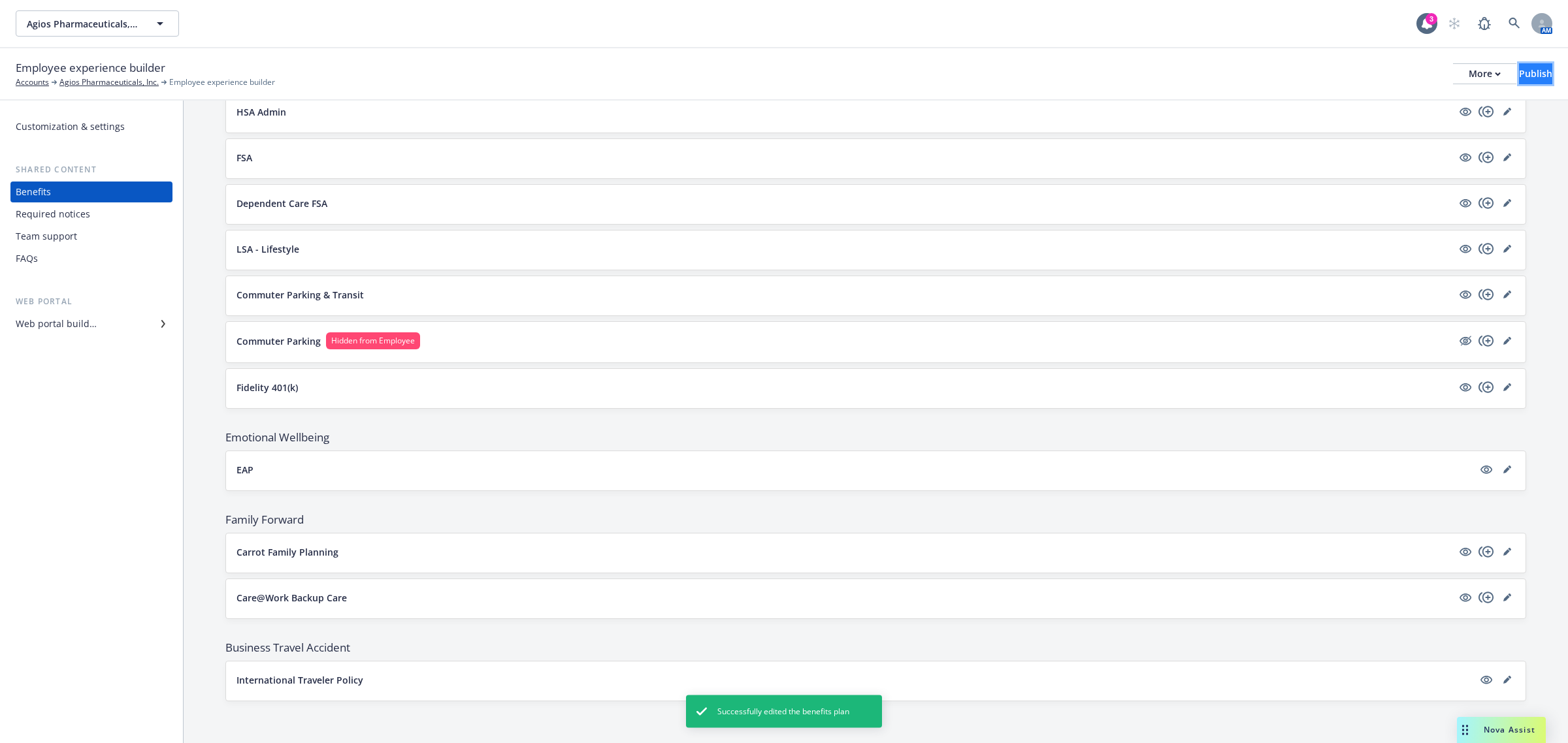
click at [1519, 71] on div "Publish" at bounding box center [1535, 73] width 33 height 19
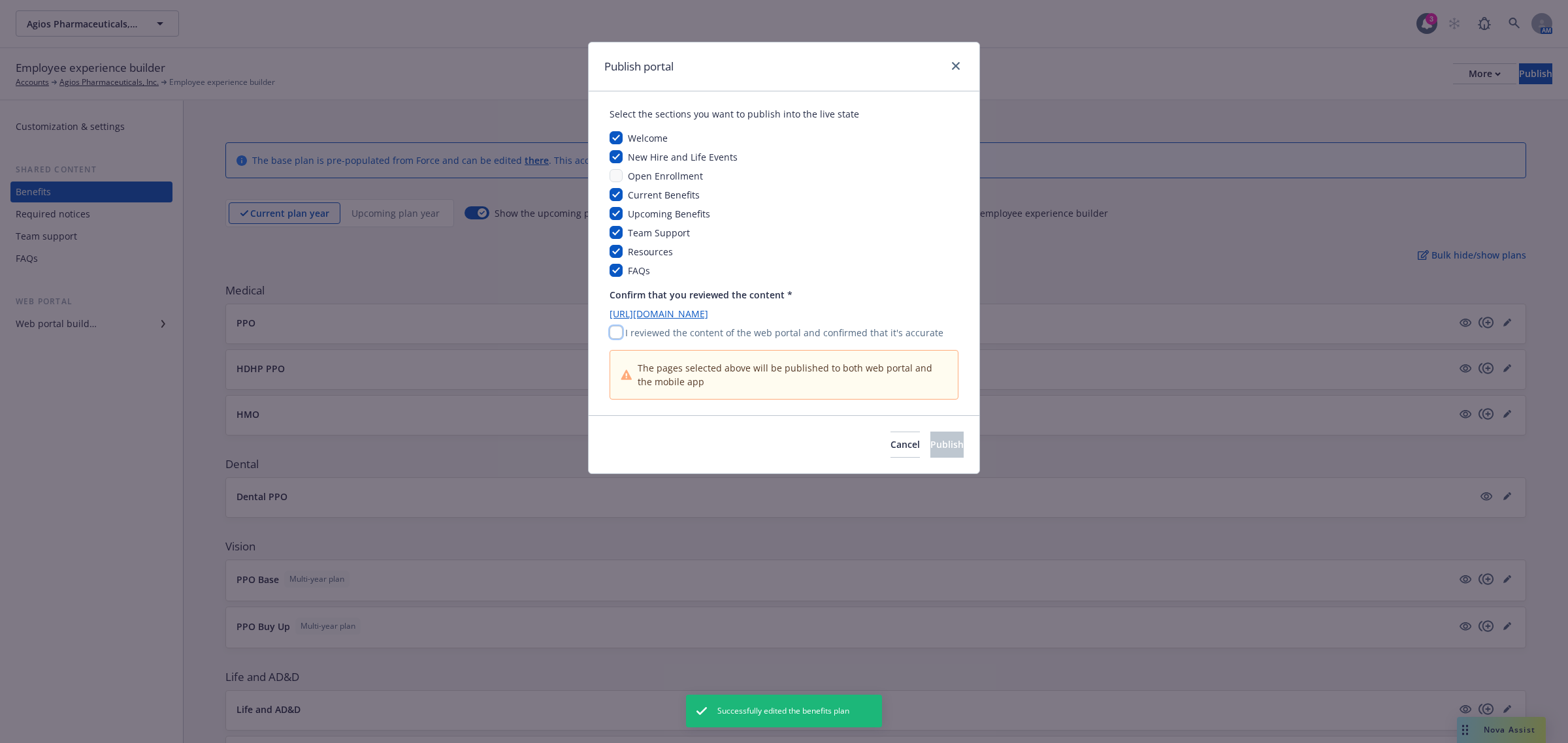
click at [617, 329] on input "checkbox" at bounding box center [615, 332] width 13 height 13
checkbox input "true"
click at [930, 441] on span "Publish" at bounding box center [946, 445] width 33 height 12
